Goal: Information Seeking & Learning: Learn about a topic

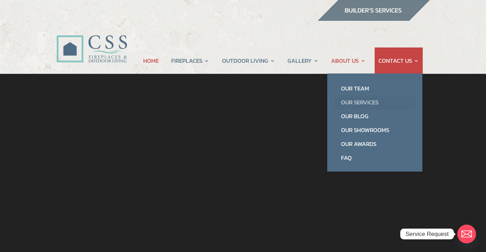
click at [352, 101] on link "Our Services" at bounding box center [374, 102] width 81 height 14
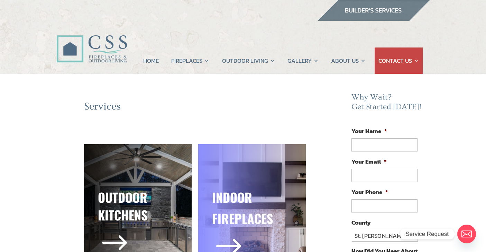
click at [231, 205] on h3 "indoor" at bounding box center [252, 198] width 80 height 21
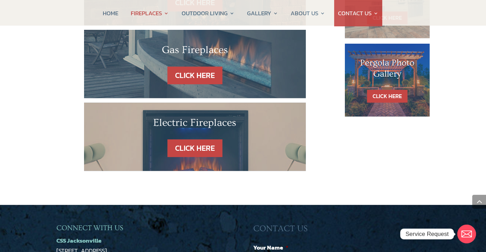
scroll to position [449, 0]
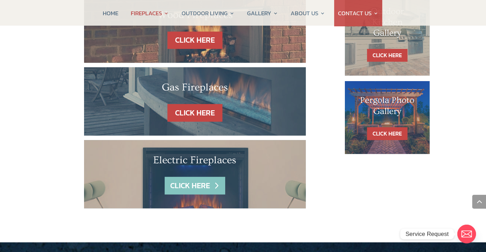
click at [197, 177] on link "CLICK HERE" at bounding box center [195, 186] width 60 height 18
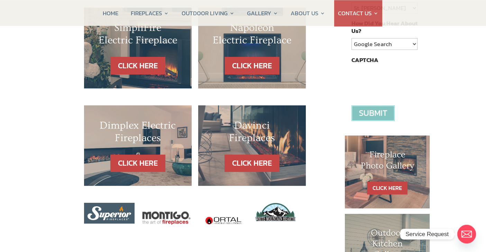
scroll to position [224, 0]
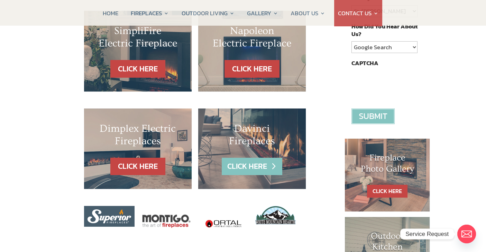
click at [250, 158] on link "CLICK HERE" at bounding box center [252, 167] width 60 height 18
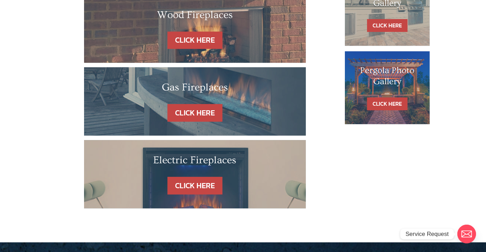
scroll to position [449, 0]
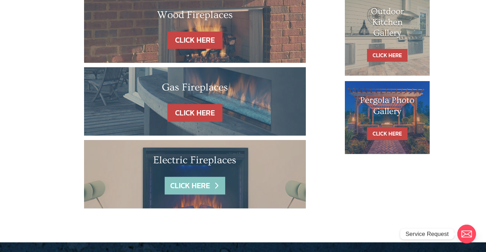
click at [194, 177] on link "CLICK HERE" at bounding box center [195, 186] width 60 height 18
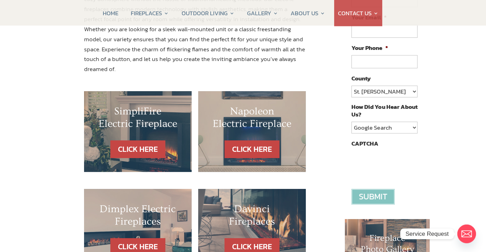
scroll to position [224, 0]
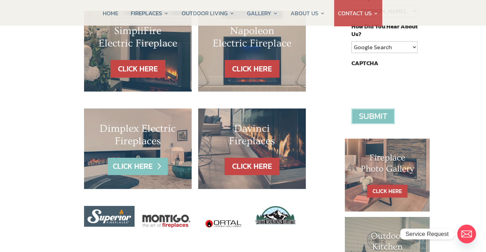
click at [138, 158] on link "CLICK HERE" at bounding box center [138, 167] width 60 height 18
